Goal: Book appointment/travel/reservation

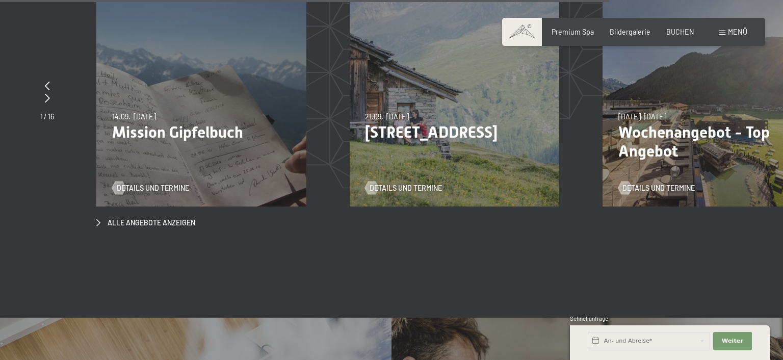
scroll to position [3123, 0]
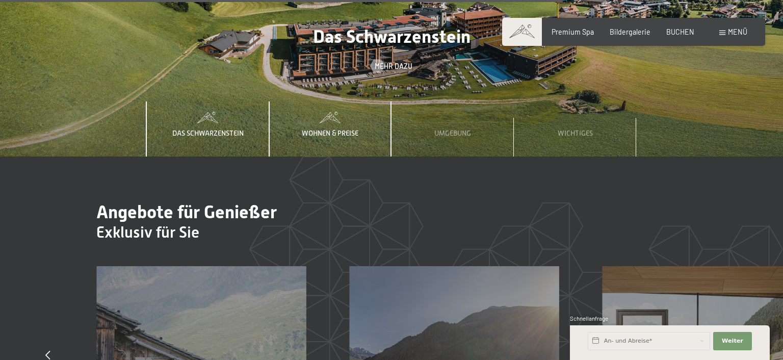
click at [332, 129] on span "Wohnen & Preise" at bounding box center [330, 133] width 57 height 8
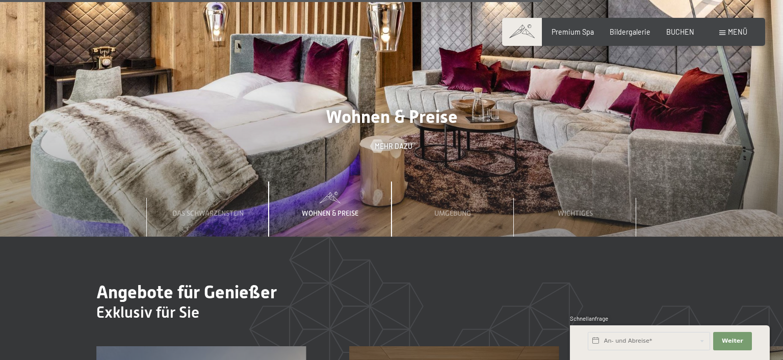
scroll to position [3069, 0]
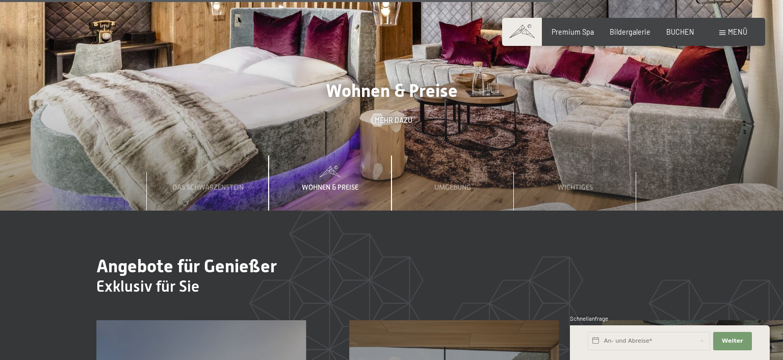
click at [345, 183] on span "Wohnen & Preise" at bounding box center [330, 187] width 57 height 8
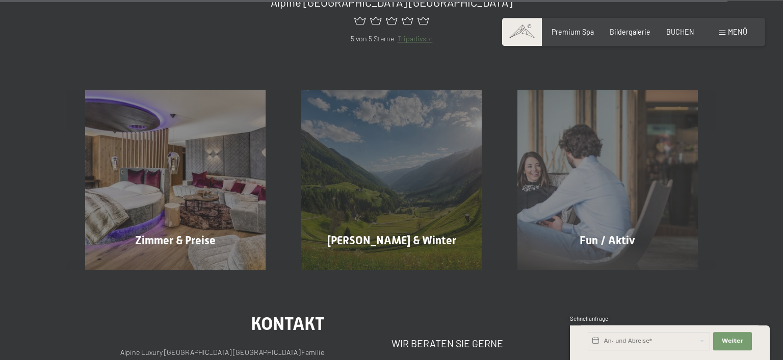
scroll to position [4091, 0]
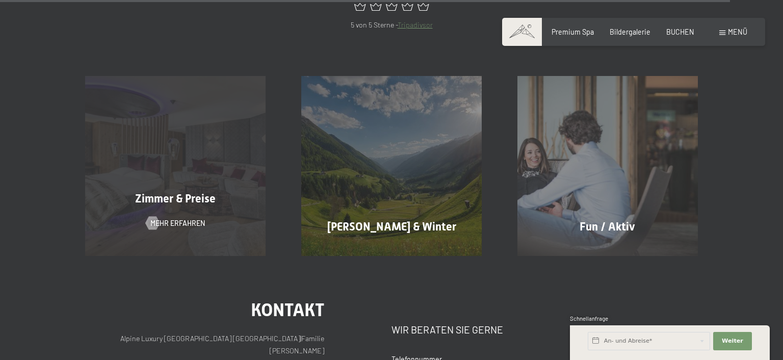
click at [164, 143] on div "Zimmer & Preise Mehr erfahren" at bounding box center [175, 166] width 216 height 180
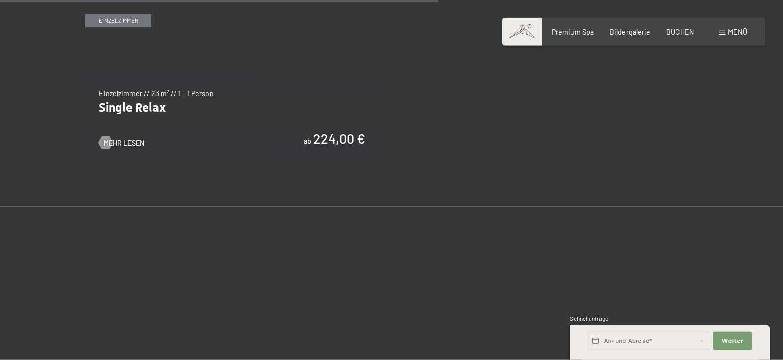
scroll to position [1831, 0]
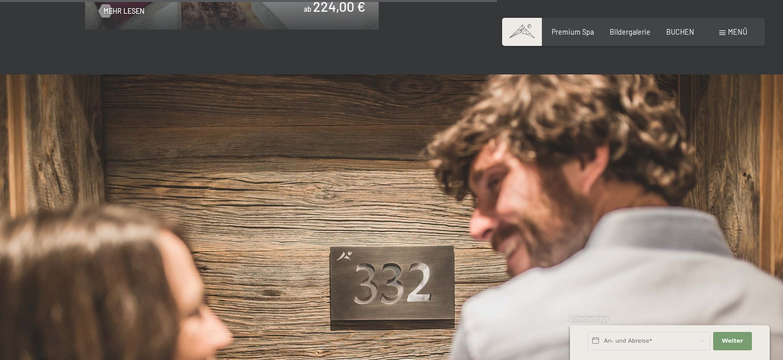
click at [729, 37] on div "Buchen Anfragen Premium Spa Bildergalerie BUCHEN Menü DE IT EN Gutschein Bilder…" at bounding box center [633, 32] width 227 height 10
click at [648, 32] on span "Bildergalerie" at bounding box center [630, 30] width 41 height 9
